Goal: Find specific page/section

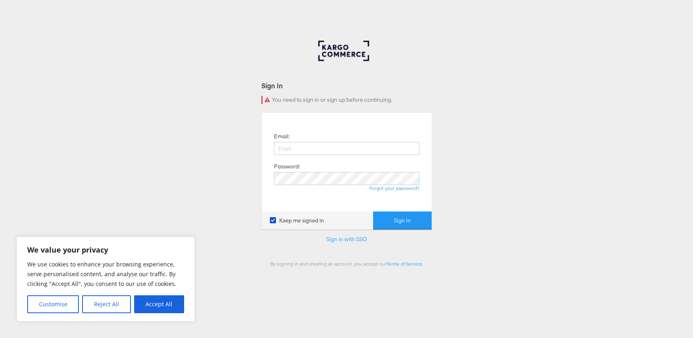
type input "[PERSON_NAME][EMAIL_ADDRESS][PERSON_NAME][DOMAIN_NAME]"
click at [407, 216] on button "Sign In" at bounding box center [402, 220] width 59 height 18
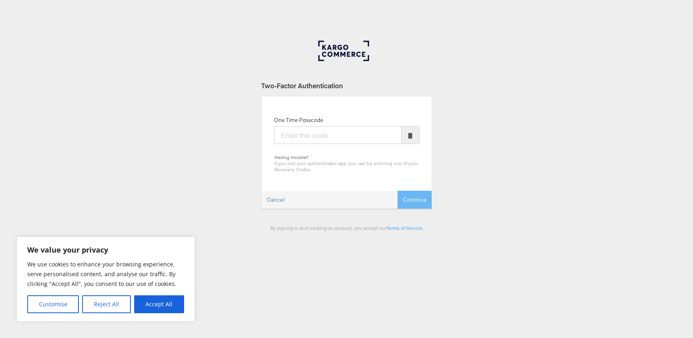
click at [316, 136] on input "One Time Passcode" at bounding box center [338, 135] width 128 height 18
type input "3"
type input "383331"
click at [398, 191] on button "Continue" at bounding box center [415, 200] width 34 height 18
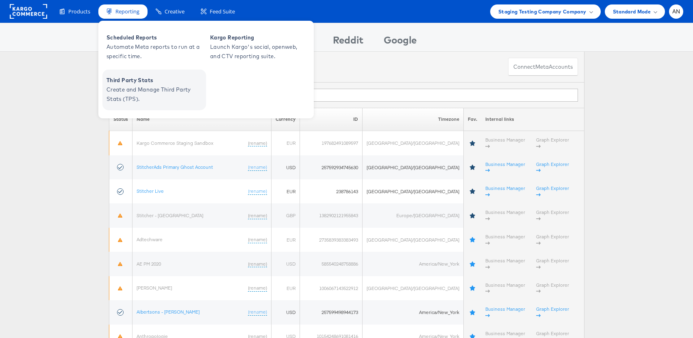
click at [141, 84] on span "Third Party Stats" at bounding box center [156, 80] width 98 height 9
